Goal: Task Accomplishment & Management: Manage account settings

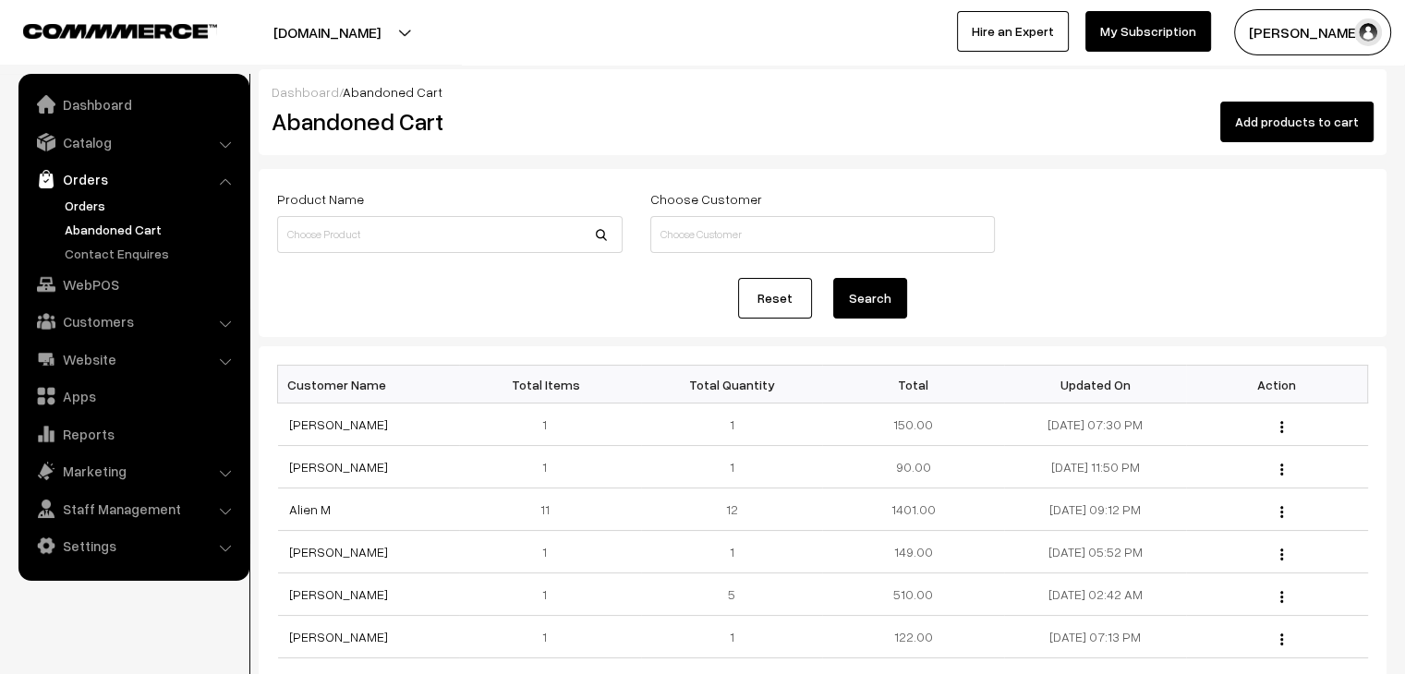
click at [81, 197] on link "Orders" at bounding box center [151, 205] width 183 height 19
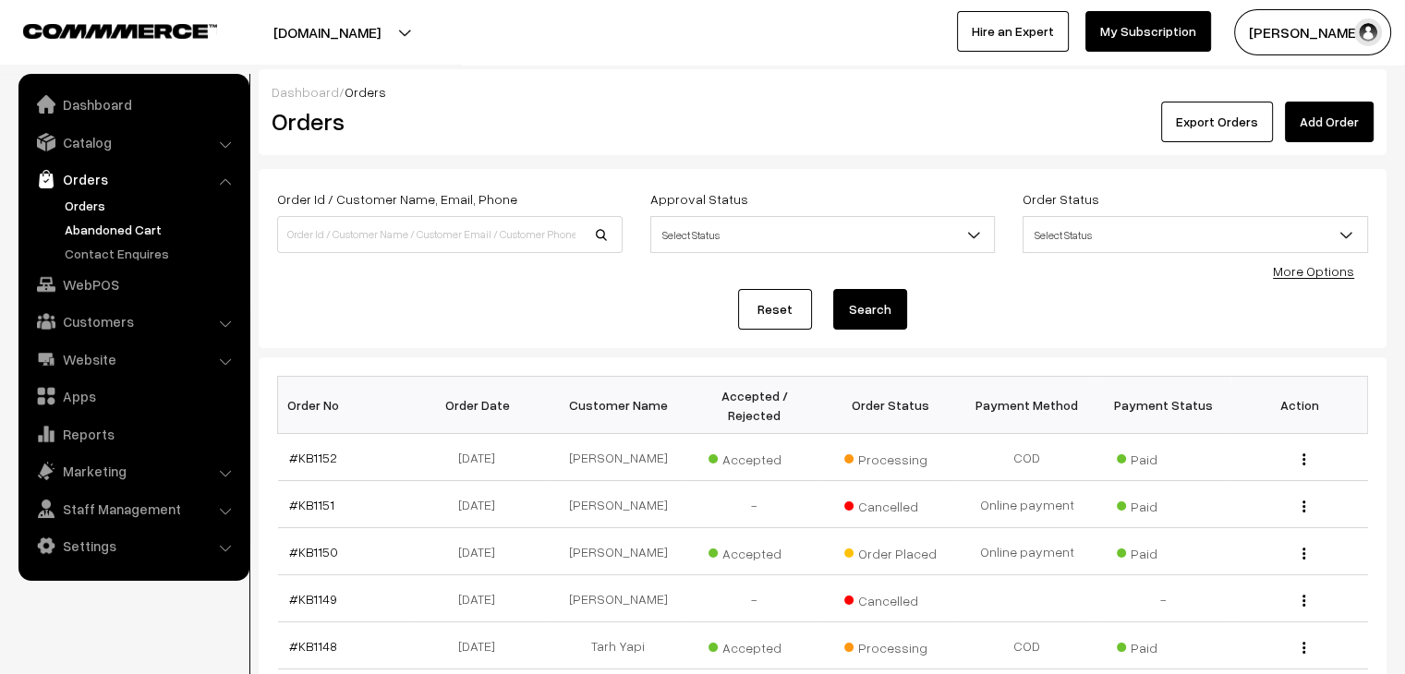
click at [104, 223] on link "Abandoned Cart" at bounding box center [151, 229] width 183 height 19
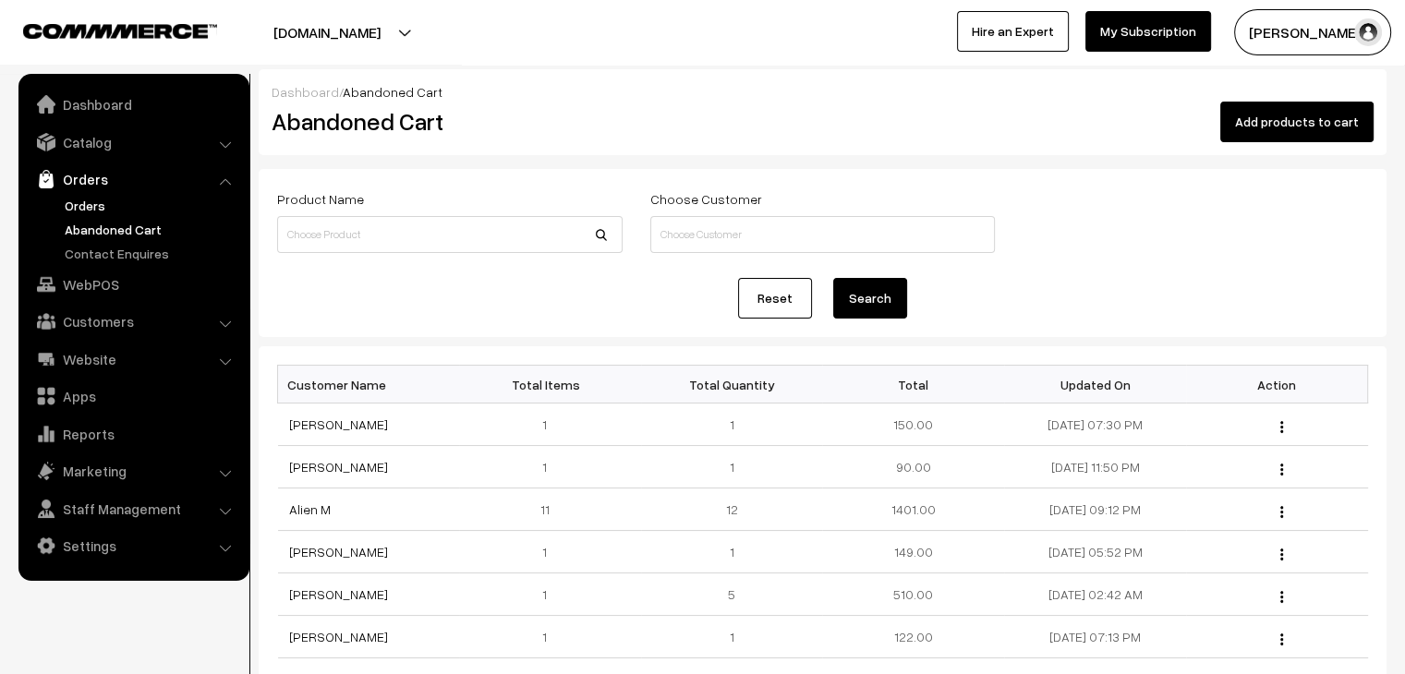
click at [85, 212] on link "Orders" at bounding box center [151, 205] width 183 height 19
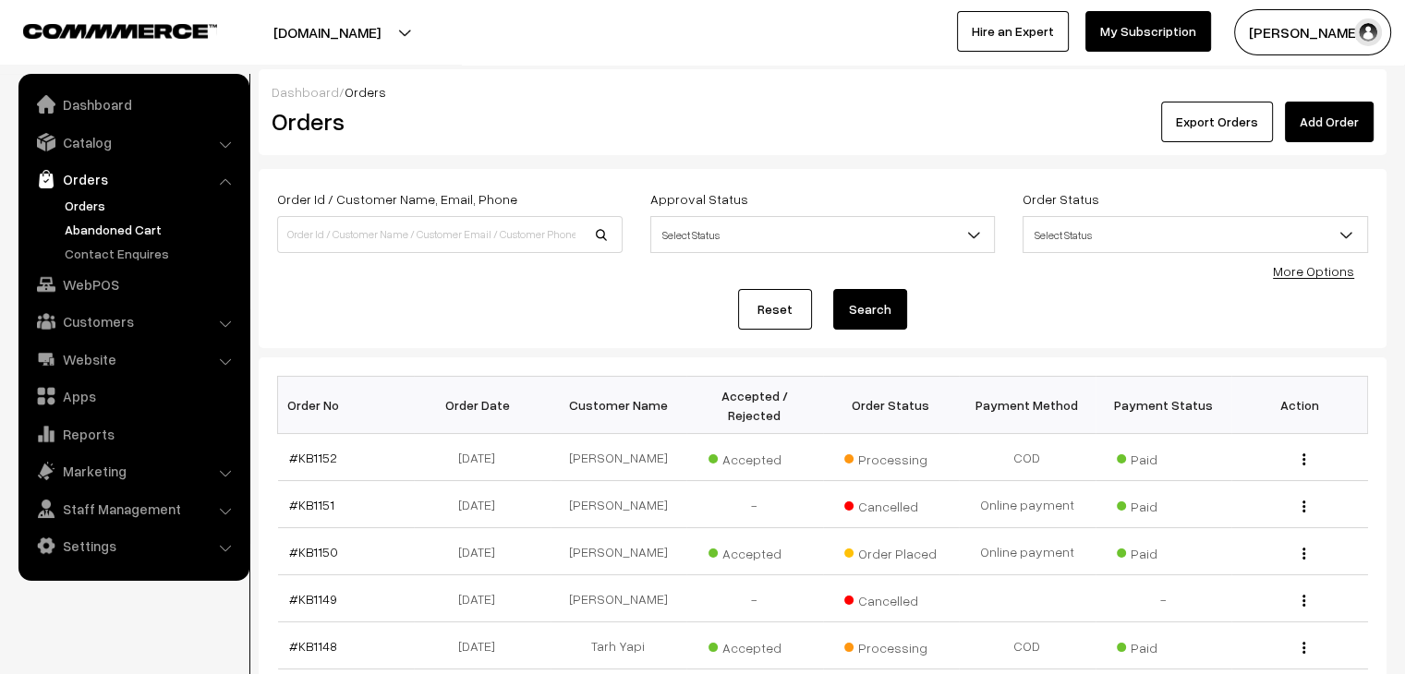
click at [156, 236] on link "Abandoned Cart" at bounding box center [151, 229] width 183 height 19
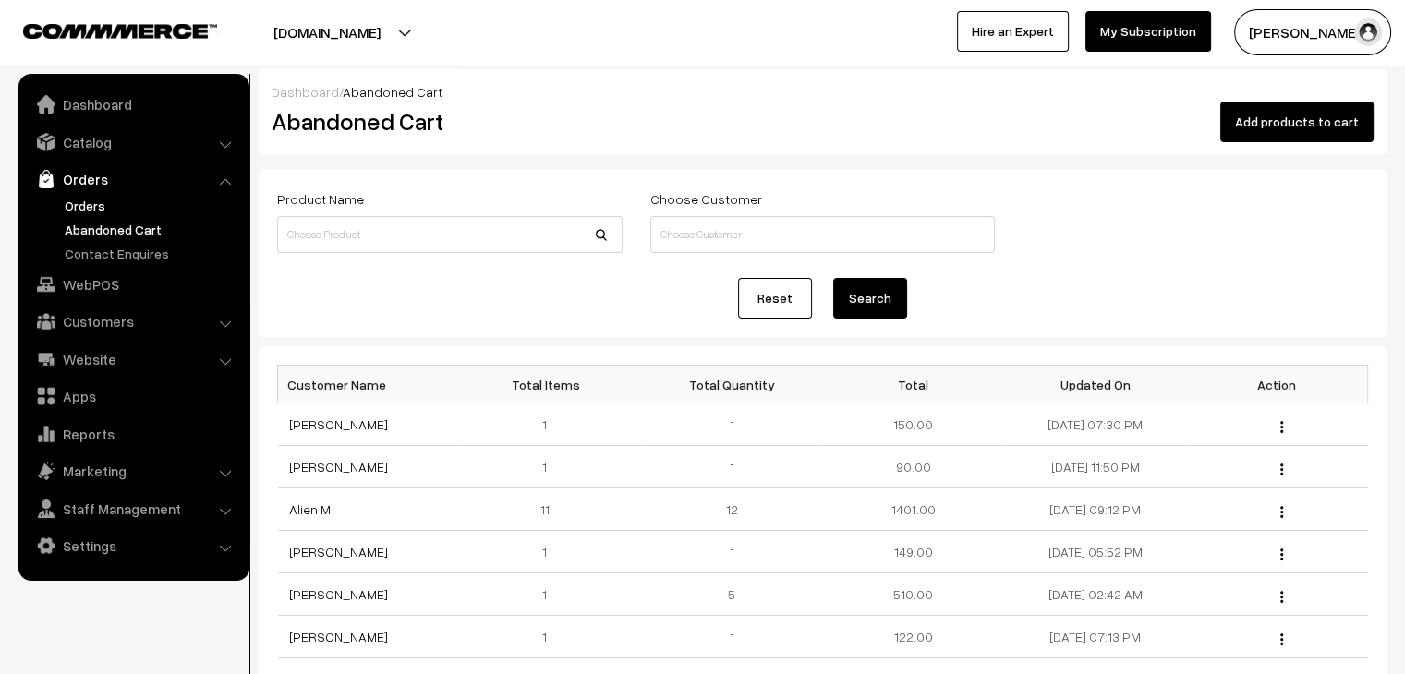
click at [87, 205] on link "Orders" at bounding box center [151, 205] width 183 height 19
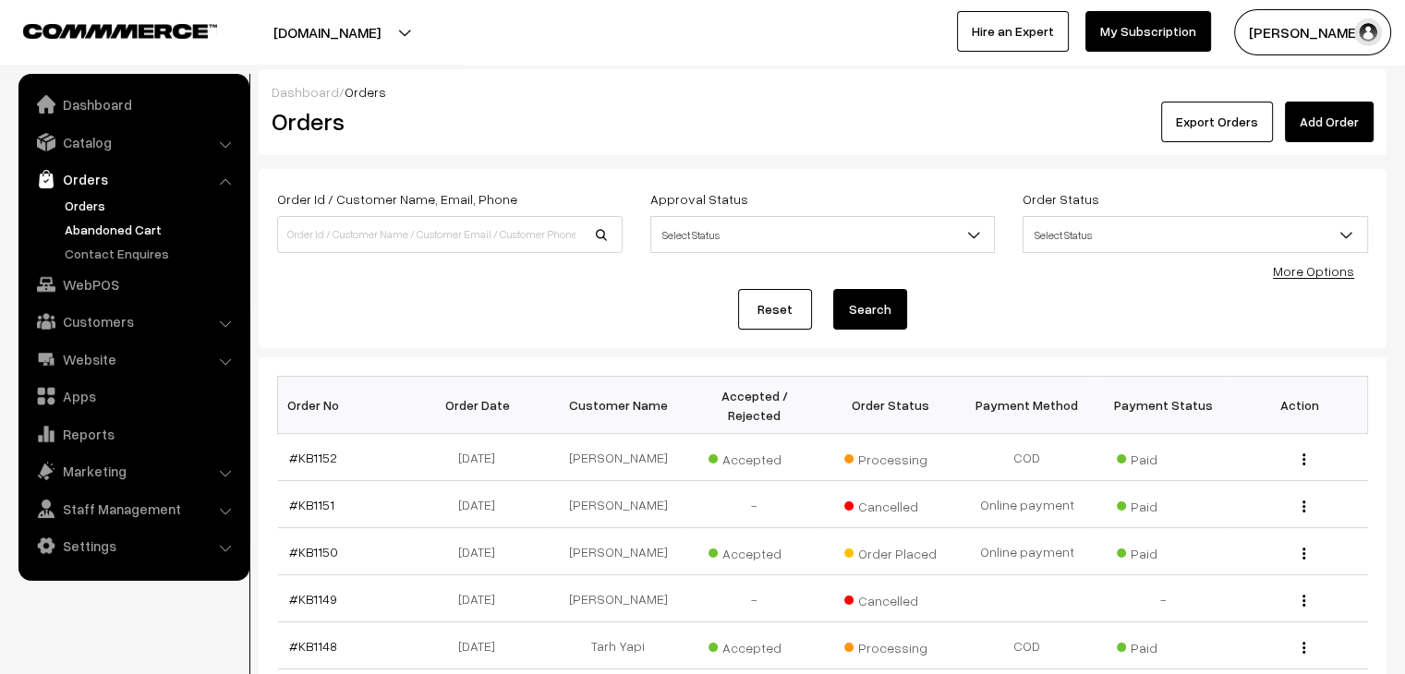
click at [143, 229] on link "Abandoned Cart" at bounding box center [151, 229] width 183 height 19
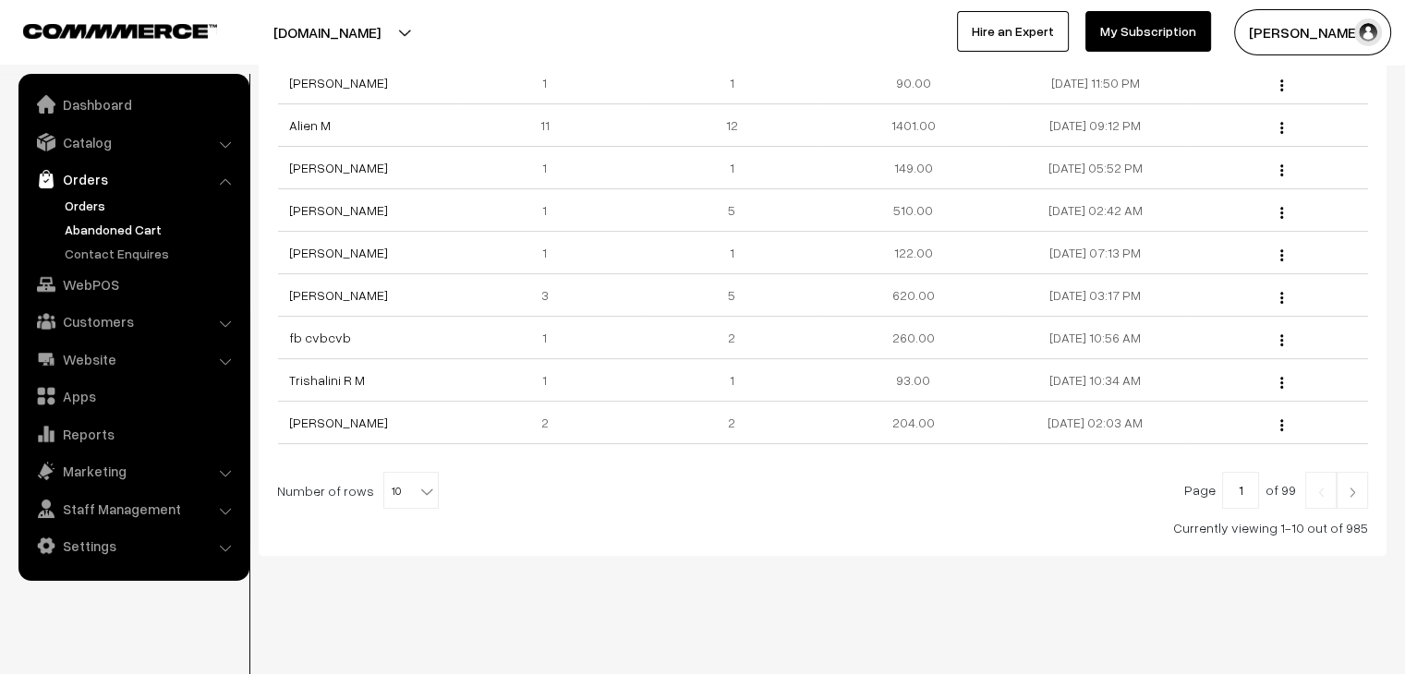
click at [94, 202] on link "Orders" at bounding box center [151, 205] width 183 height 19
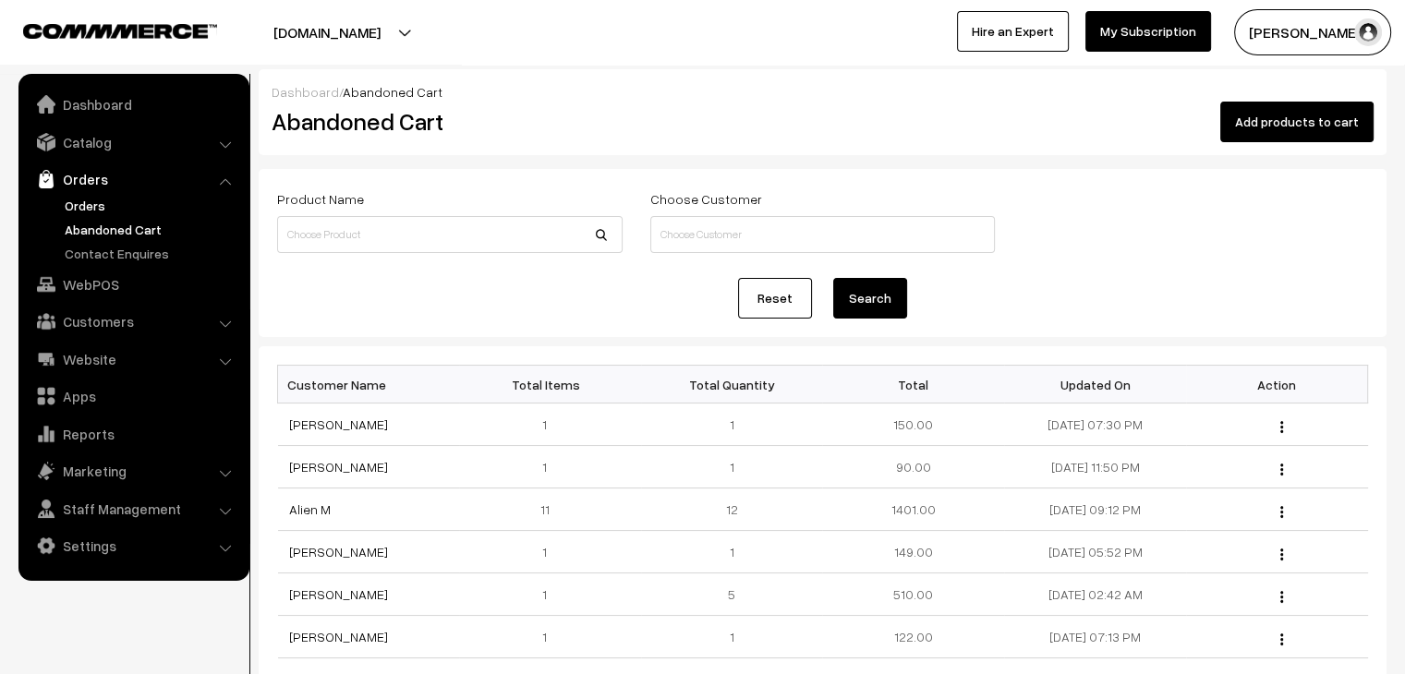
click at [95, 207] on link "Orders" at bounding box center [151, 205] width 183 height 19
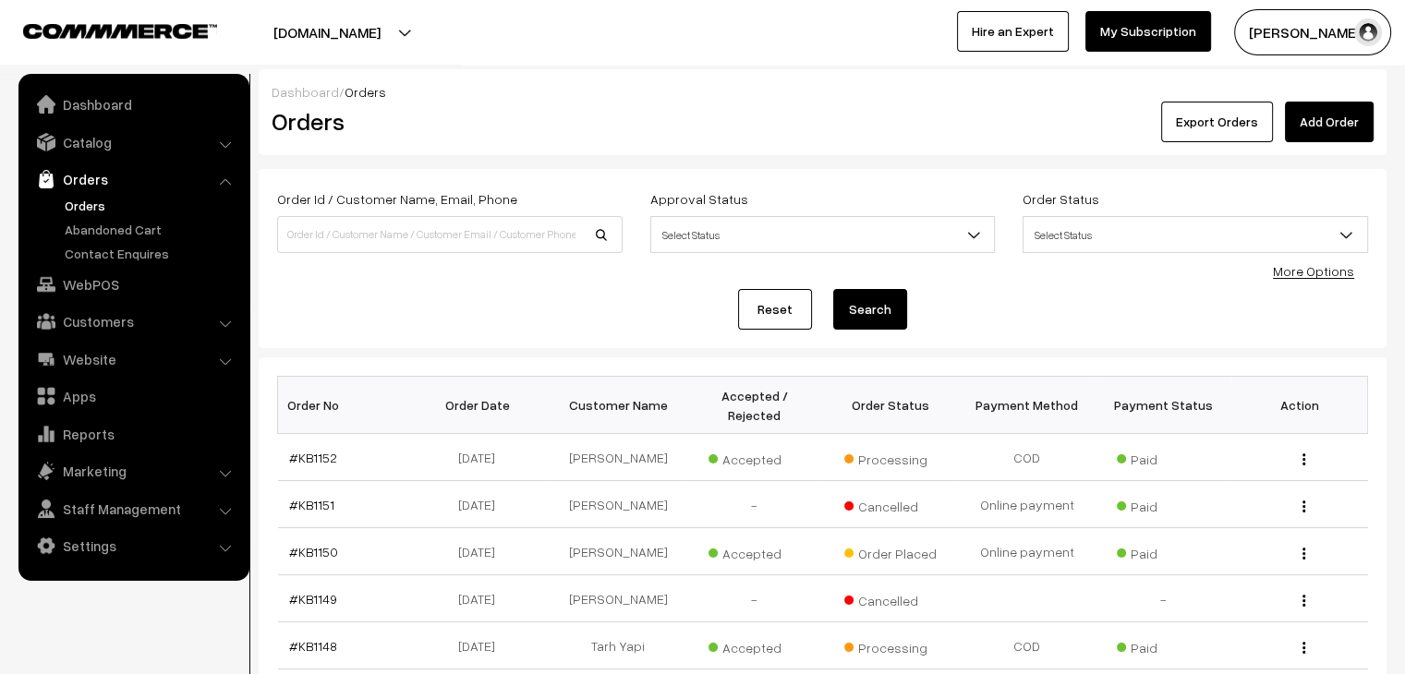
click at [99, 218] on ul "Orders" at bounding box center [134, 229] width 222 height 67
click at [115, 226] on link "Abandoned Cart" at bounding box center [151, 229] width 183 height 19
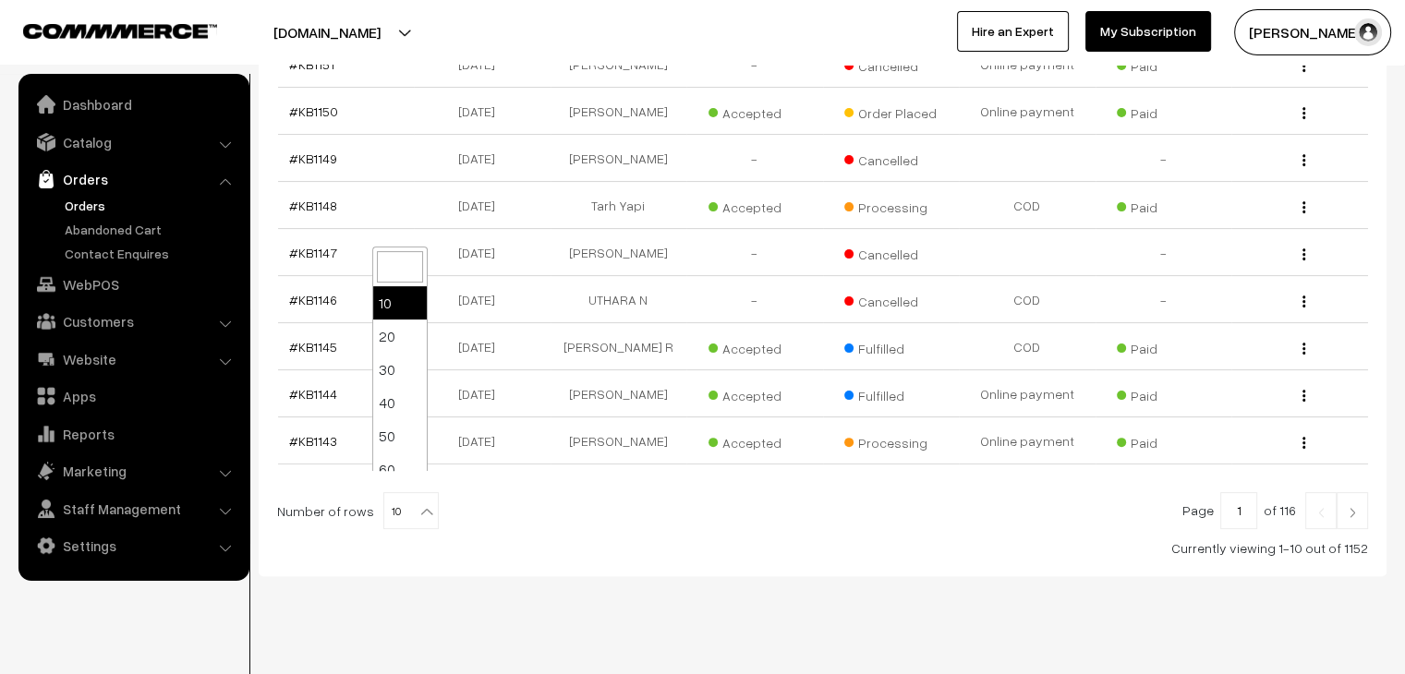
click at [403, 493] on span "10" at bounding box center [411, 511] width 54 height 37
select select "100"
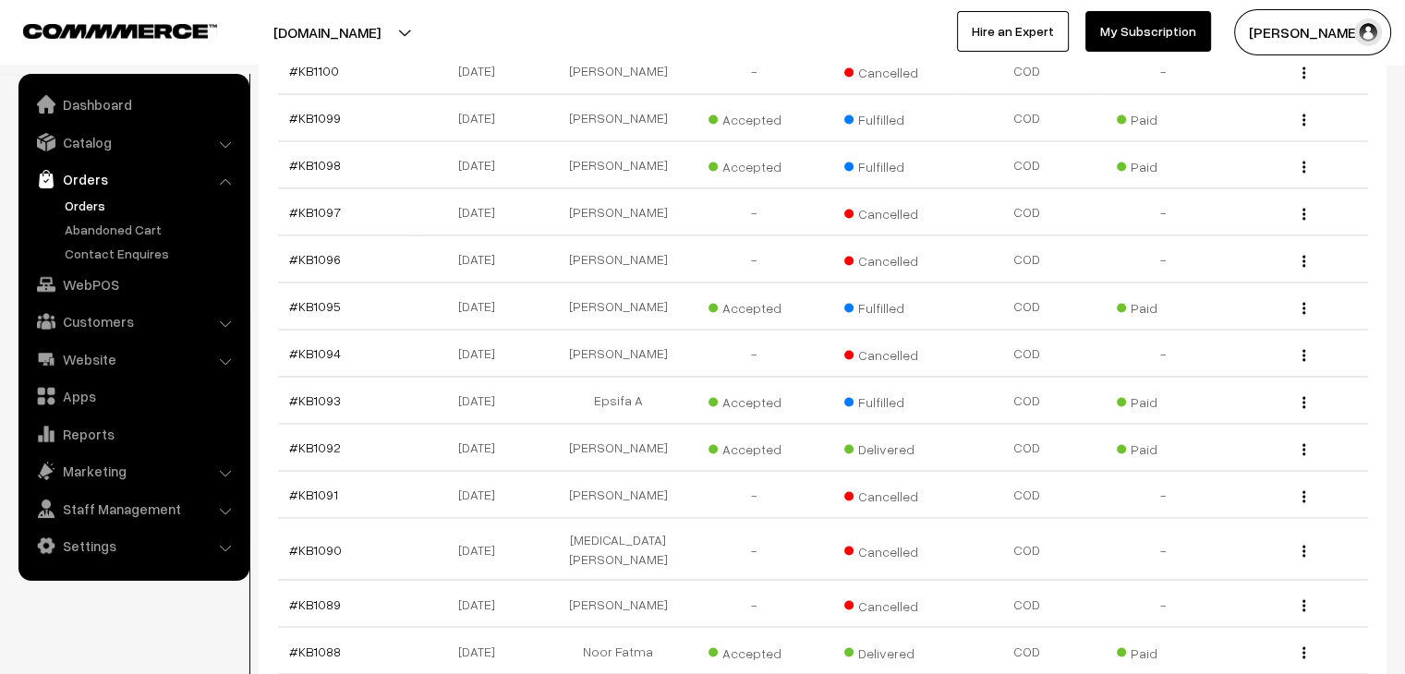
scroll to position [2968, 0]
click at [143, 237] on link "Abandoned Cart" at bounding box center [151, 229] width 183 height 19
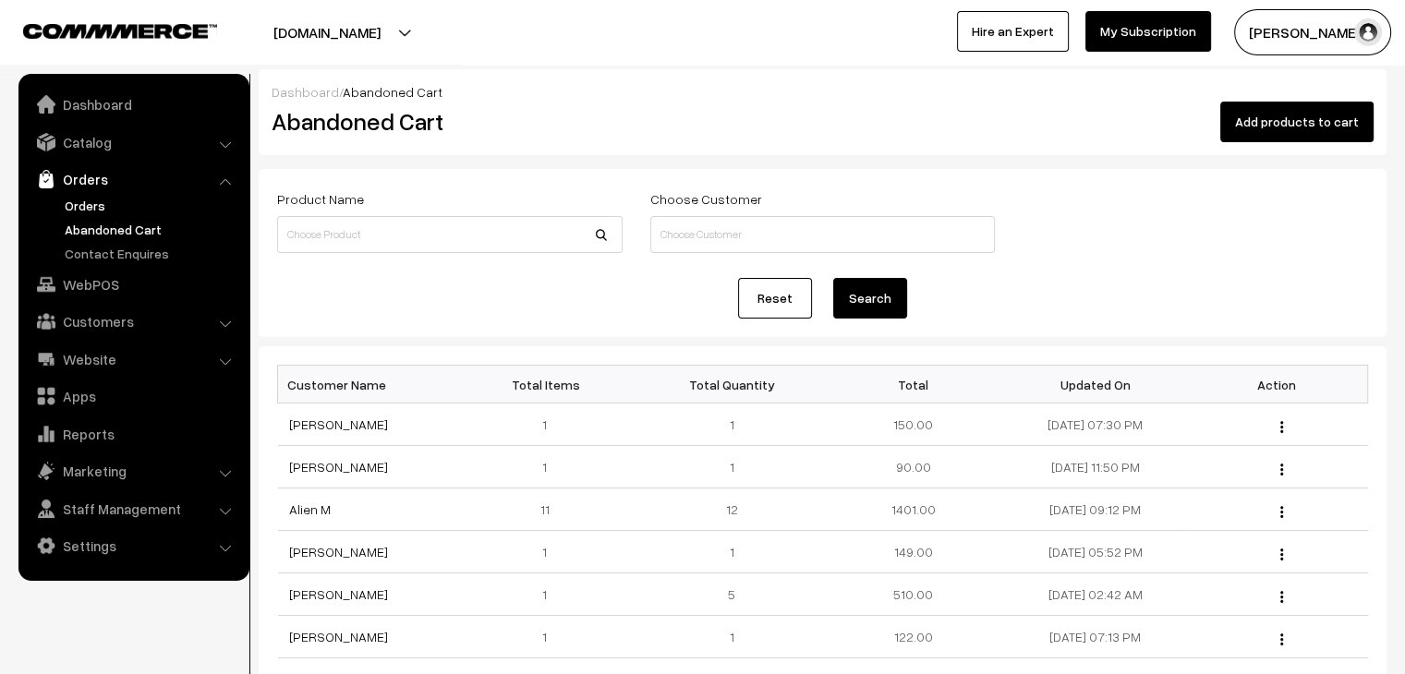
click at [96, 212] on link "Orders" at bounding box center [151, 205] width 183 height 19
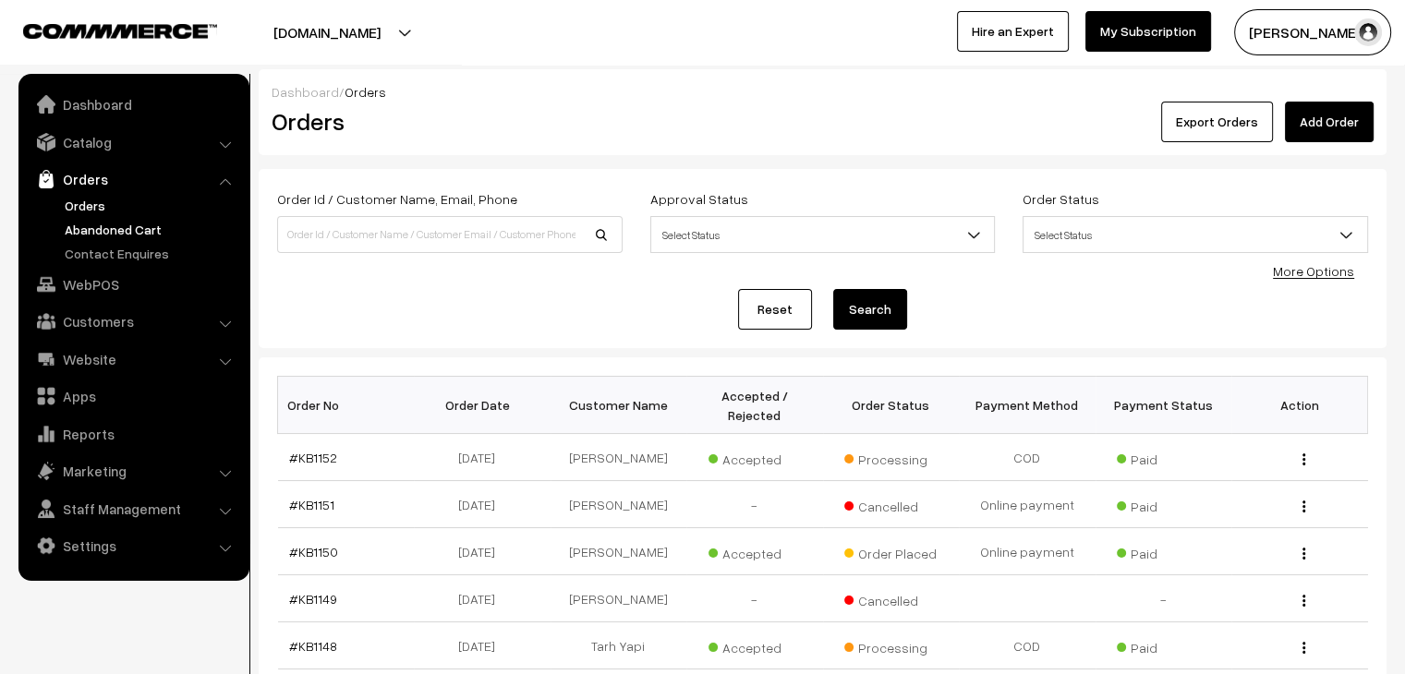
click at [106, 230] on link "Abandoned Cart" at bounding box center [151, 229] width 183 height 19
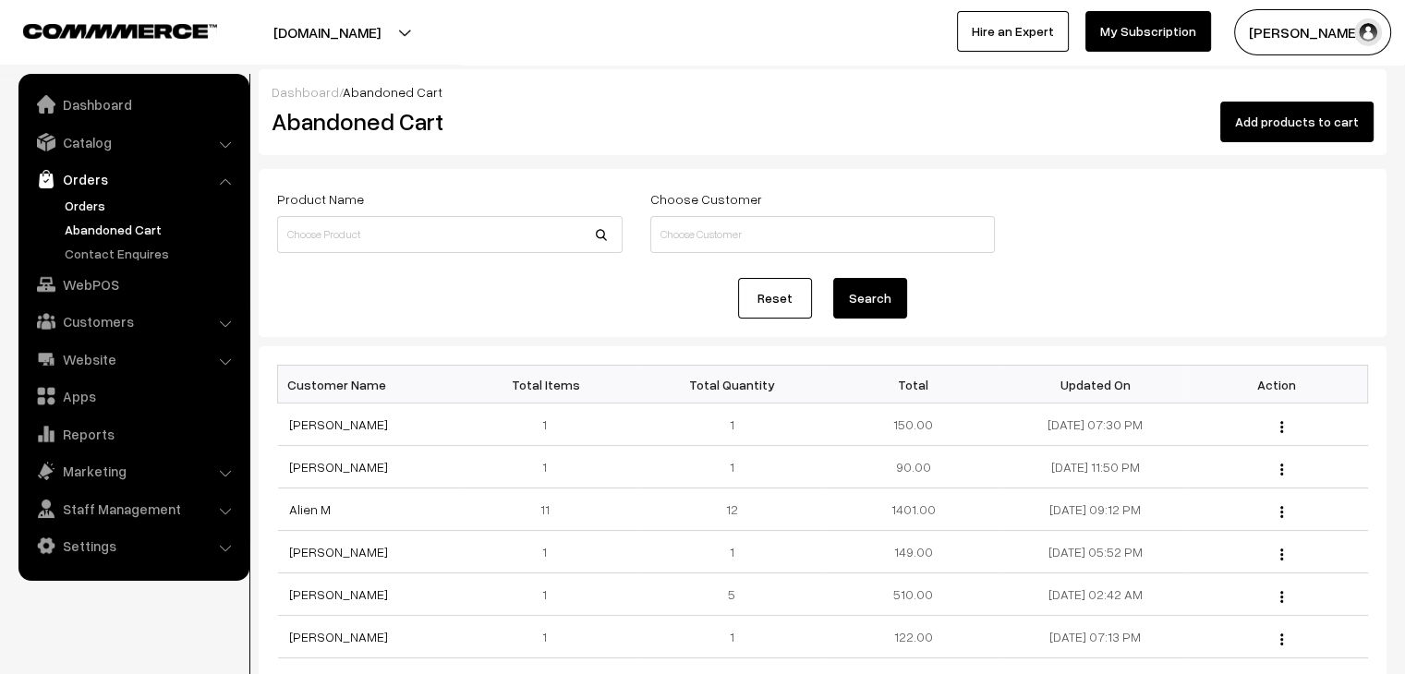
click at [78, 199] on link "Orders" at bounding box center [151, 205] width 183 height 19
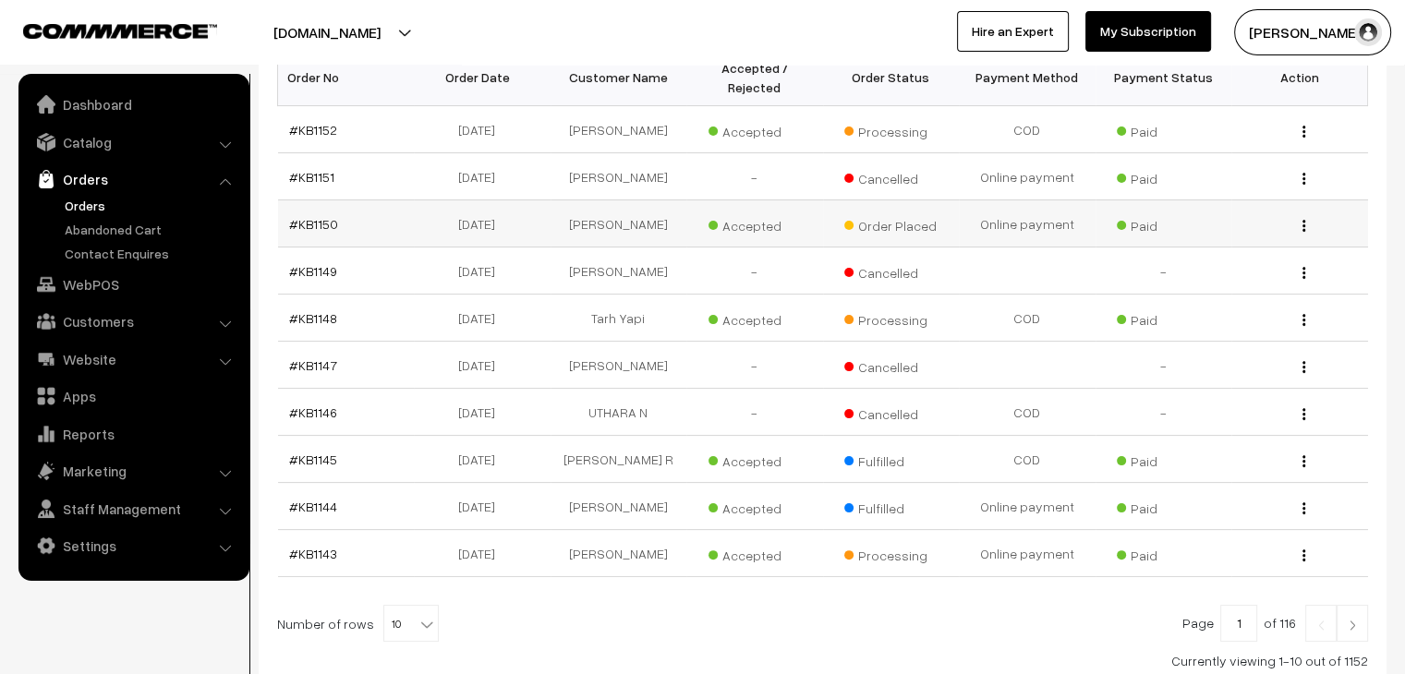
scroll to position [369, 0]
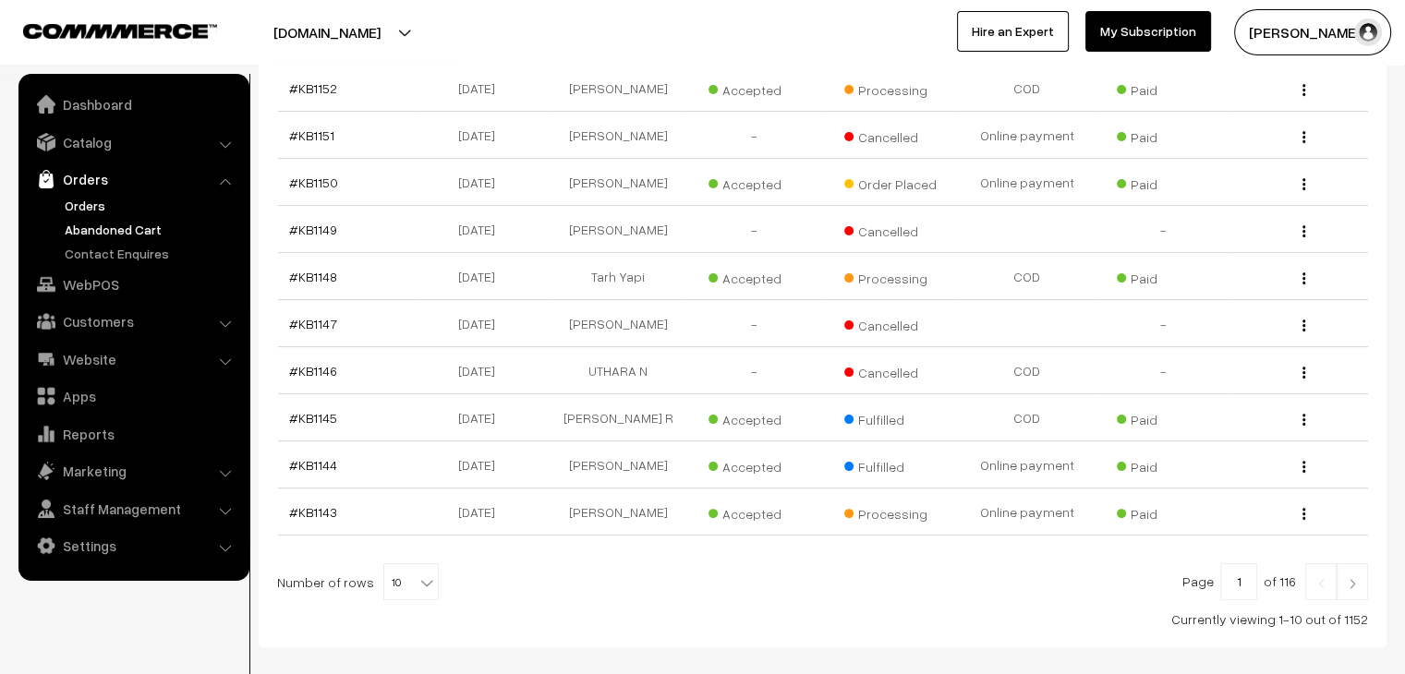
click at [109, 230] on link "Abandoned Cart" at bounding box center [151, 229] width 183 height 19
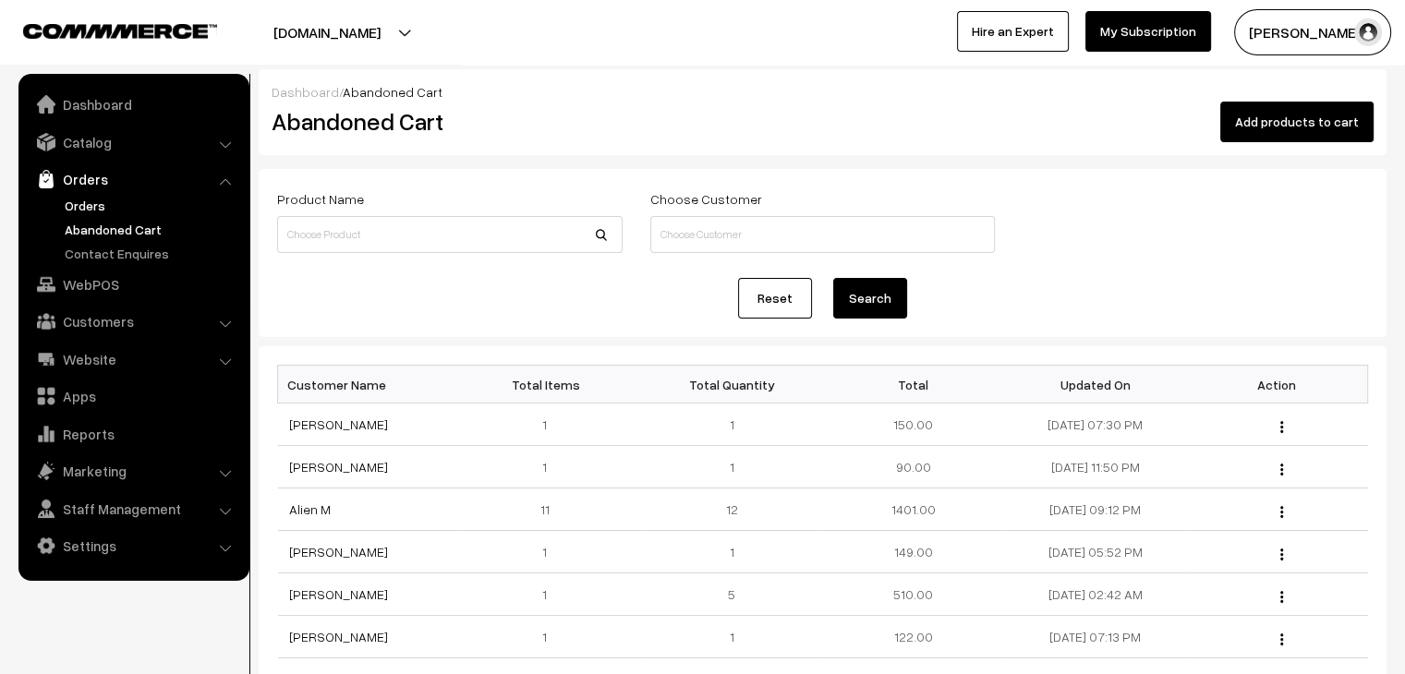
click at [103, 213] on link "Orders" at bounding box center [151, 205] width 183 height 19
click at [71, 205] on link "Orders" at bounding box center [151, 205] width 183 height 19
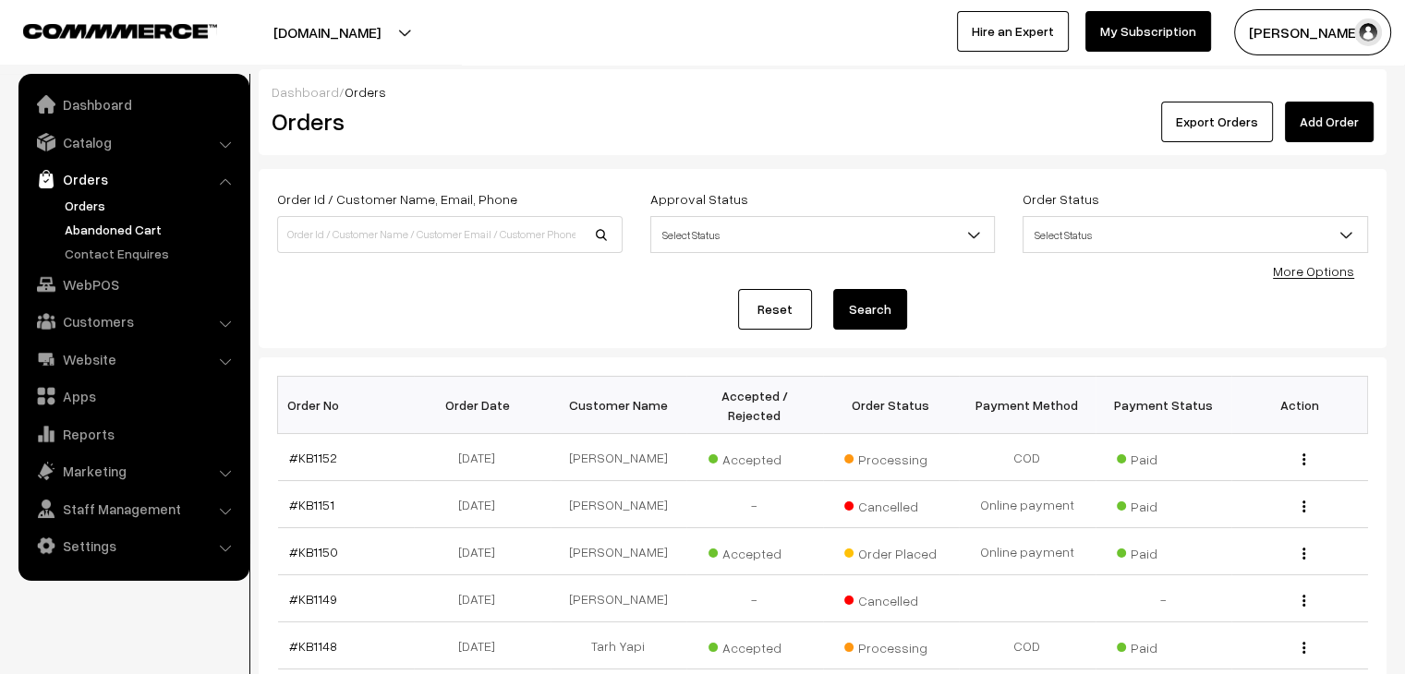
click at [144, 225] on link "Abandoned Cart" at bounding box center [151, 229] width 183 height 19
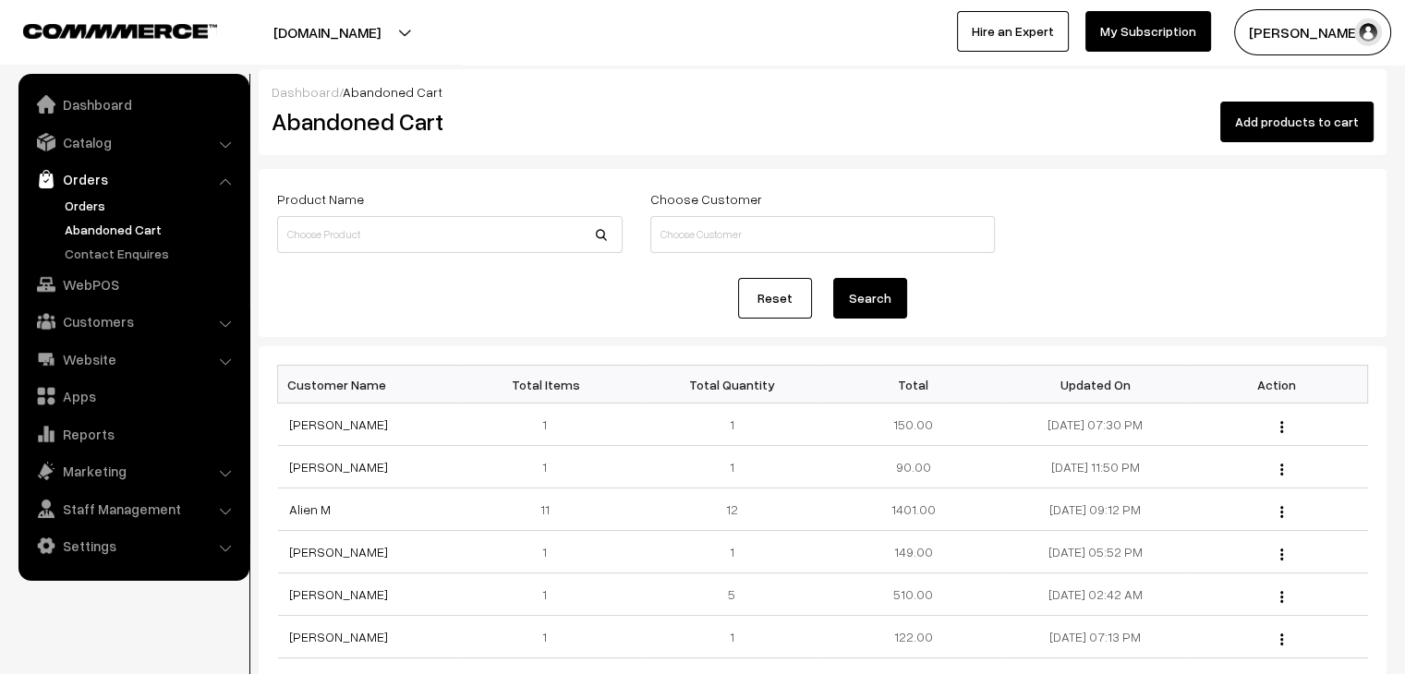
click at [115, 199] on link "Orders" at bounding box center [151, 205] width 183 height 19
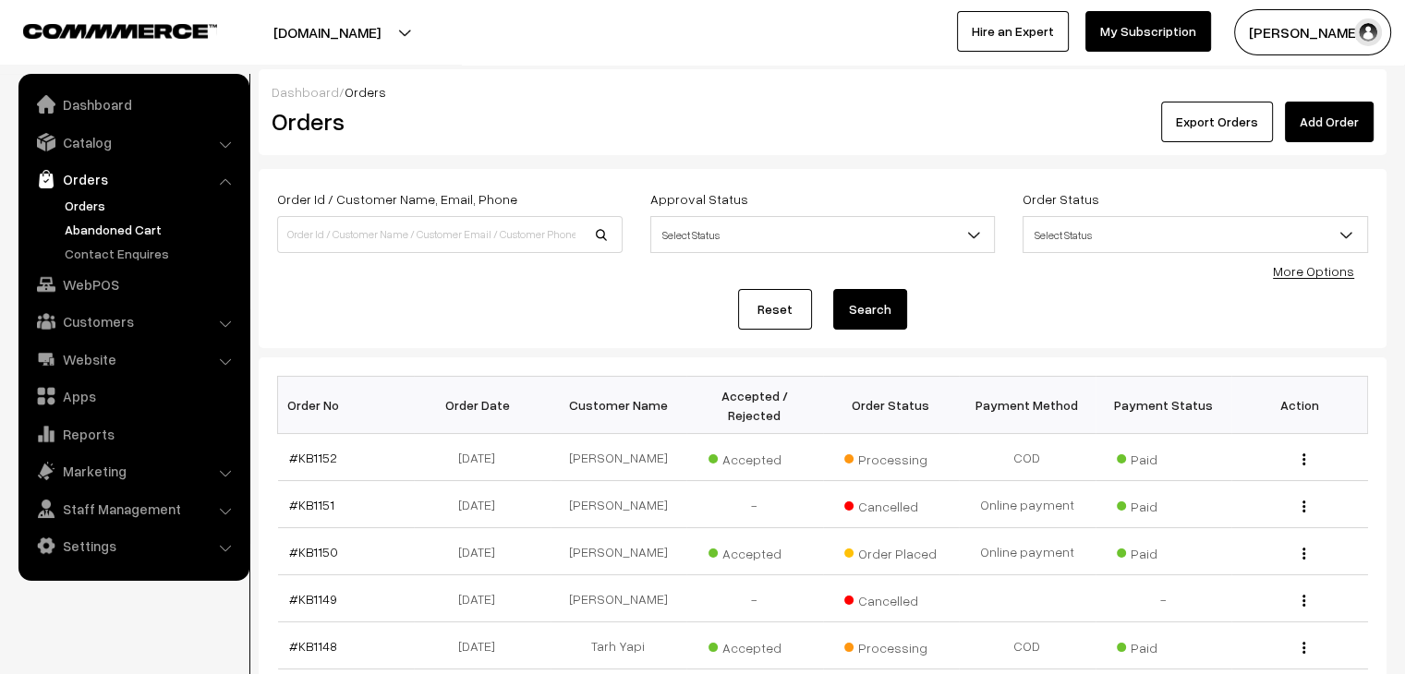
click at [116, 226] on link "Abandoned Cart" at bounding box center [151, 229] width 183 height 19
